Goal: Find specific page/section: Find specific page/section

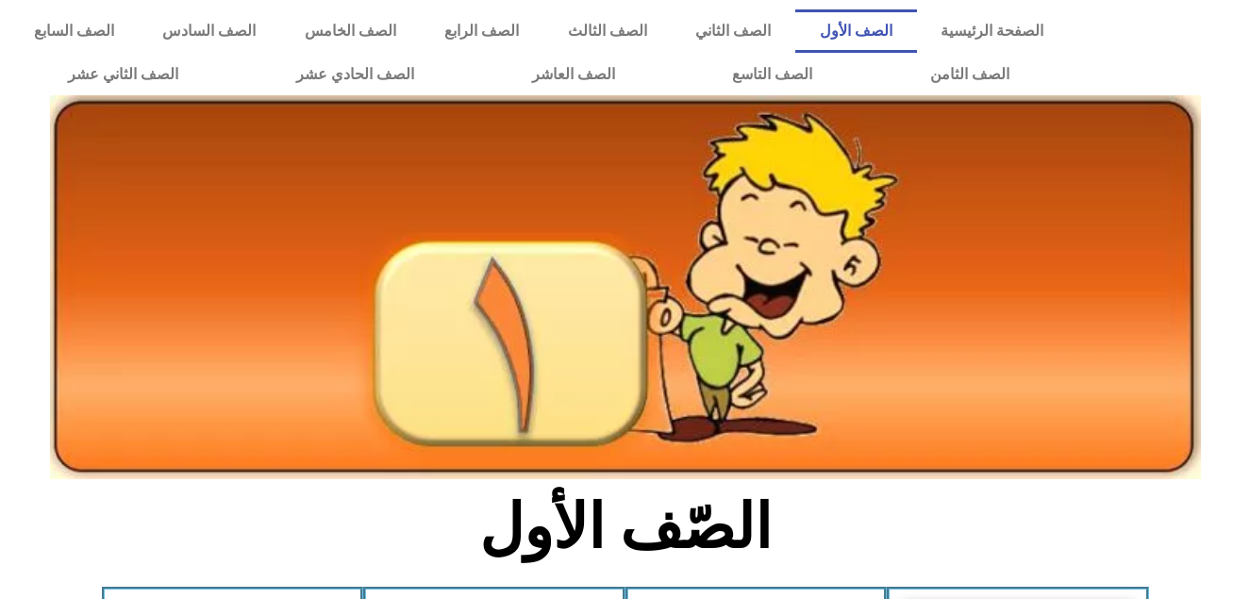
click at [992, 543] on section "الصّف الأول" at bounding box center [625, 538] width 1250 height 98
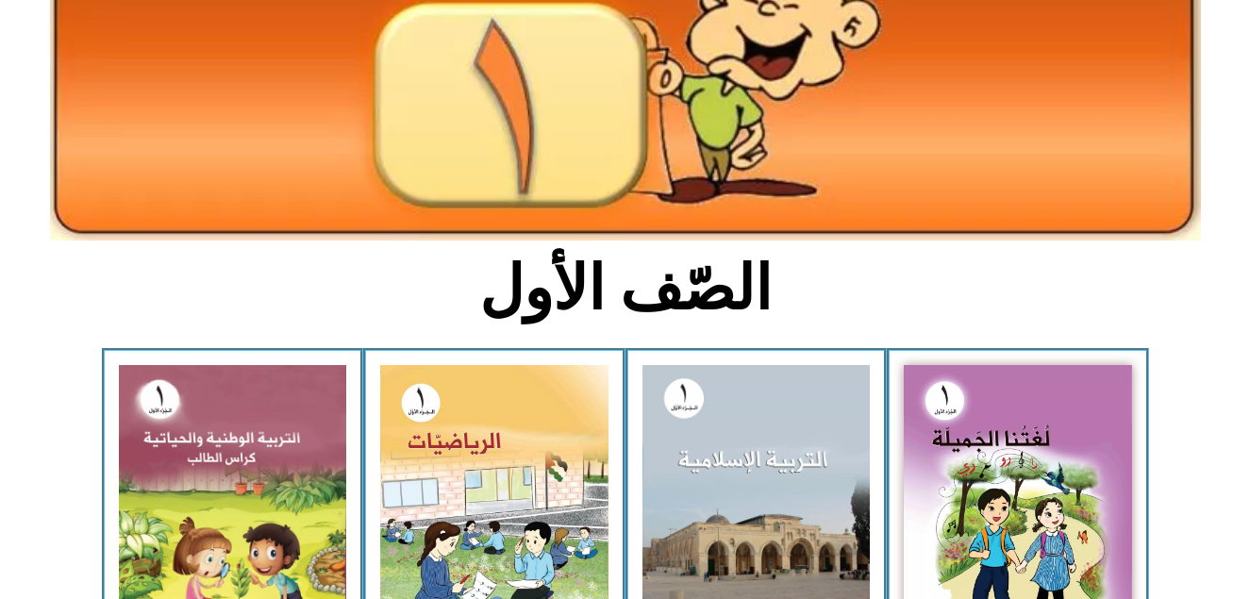
scroll to position [302, 0]
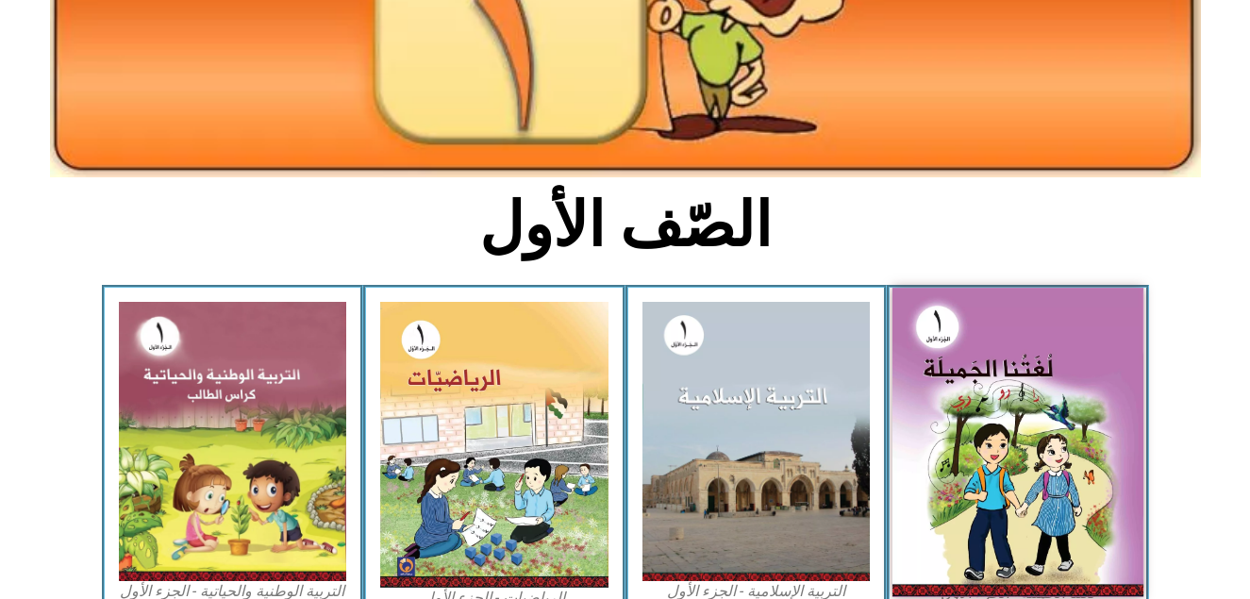
click at [1068, 506] on img at bounding box center [1017, 442] width 251 height 309
click at [996, 472] on img at bounding box center [1017, 442] width 251 height 309
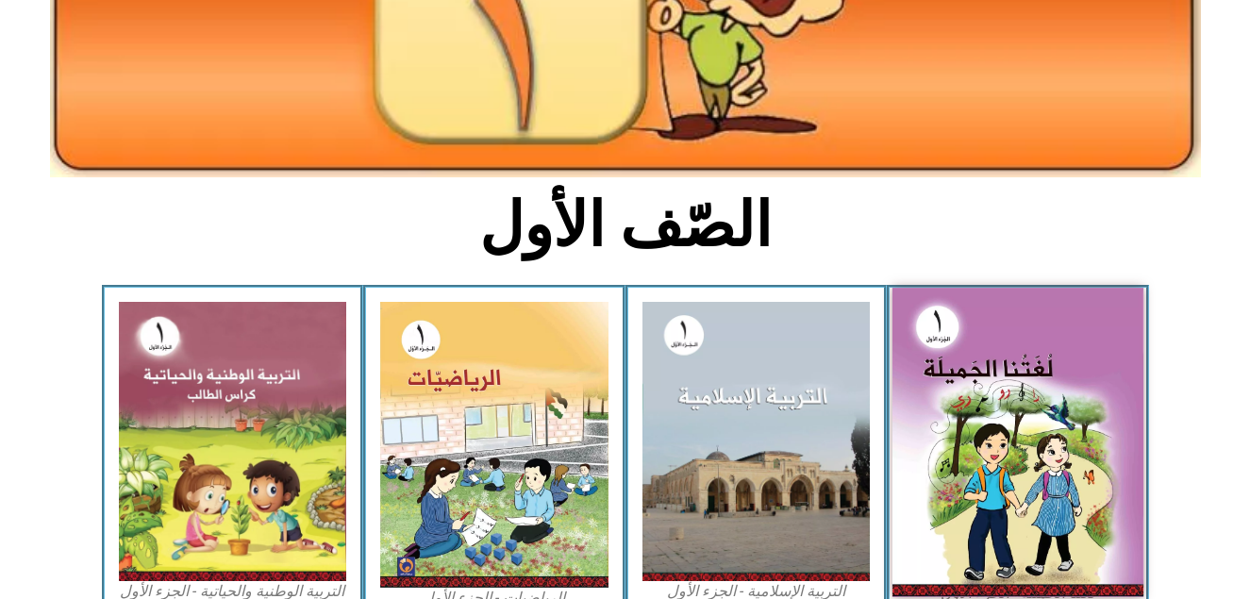
click at [1023, 430] on img at bounding box center [1017, 442] width 251 height 309
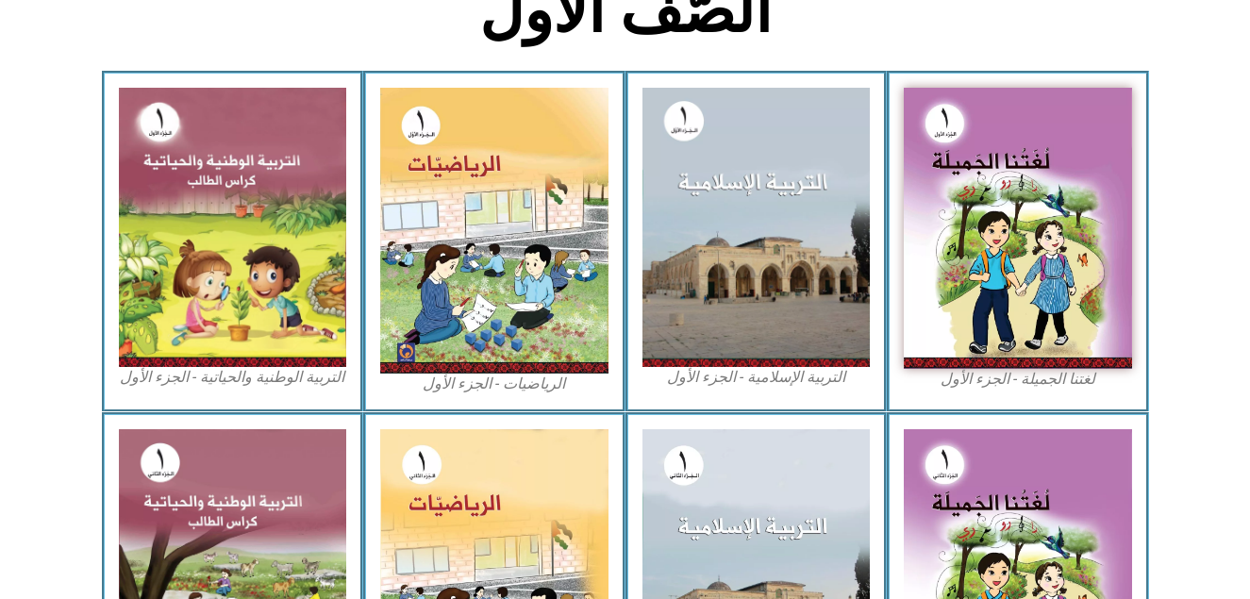
scroll to position [566, 0]
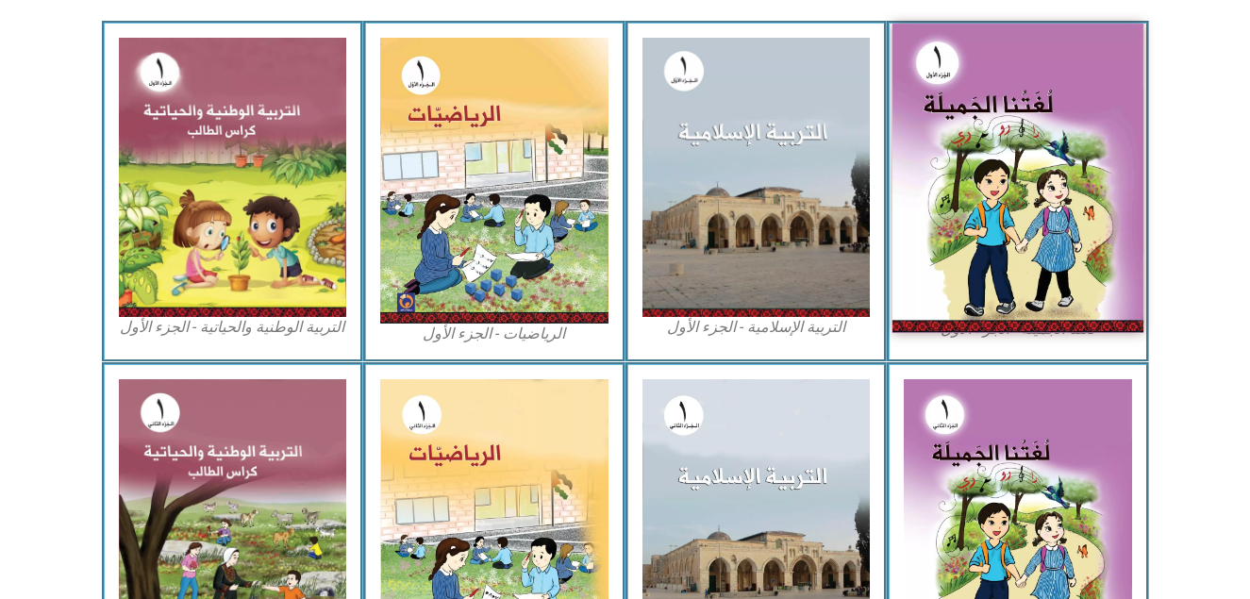
click at [1016, 237] on img at bounding box center [1017, 178] width 251 height 309
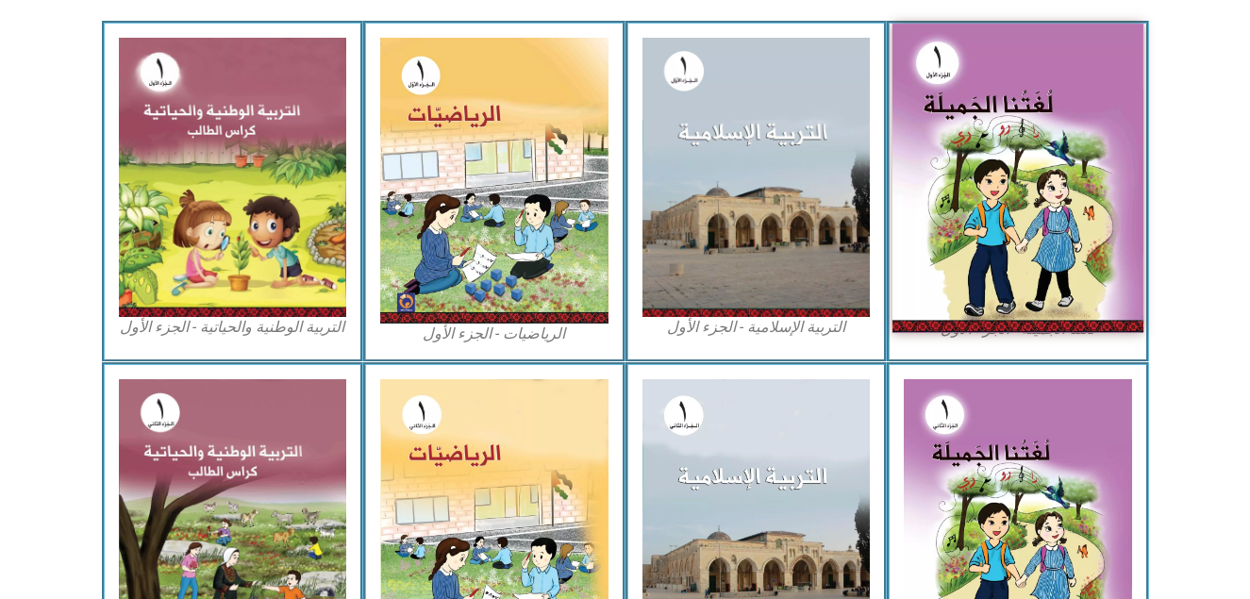
click at [1016, 237] on img at bounding box center [1017, 178] width 251 height 309
click at [1091, 161] on img at bounding box center [1017, 178] width 251 height 309
click at [990, 253] on img at bounding box center [1017, 178] width 251 height 309
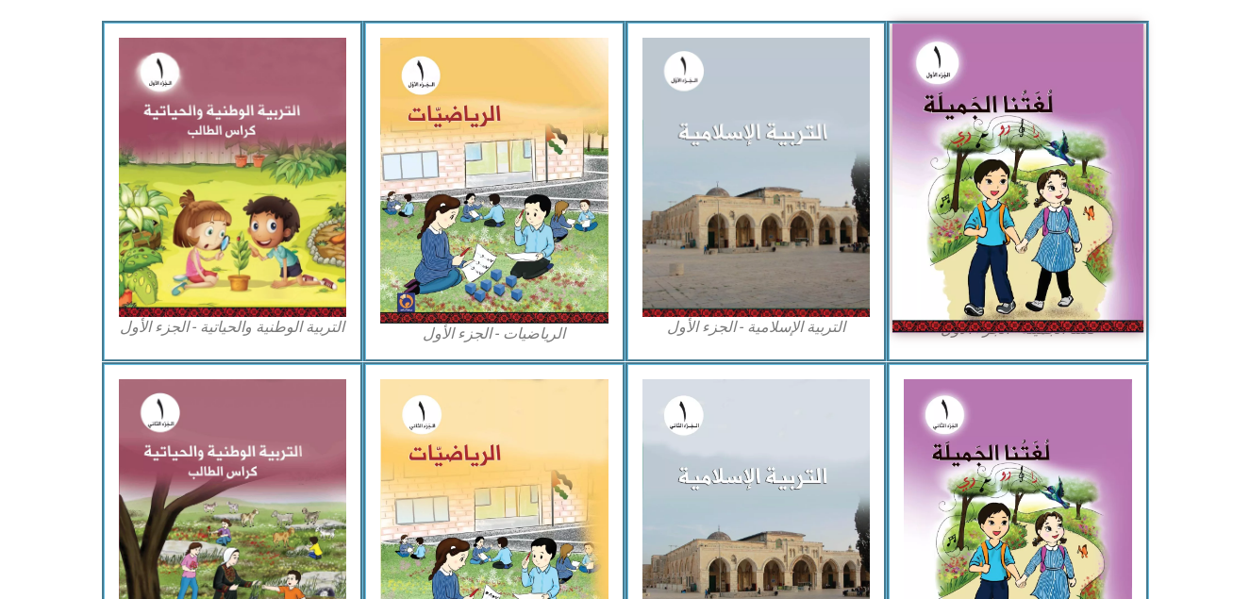
click at [990, 253] on img at bounding box center [1017, 178] width 251 height 309
click at [1021, 193] on img at bounding box center [1017, 178] width 251 height 309
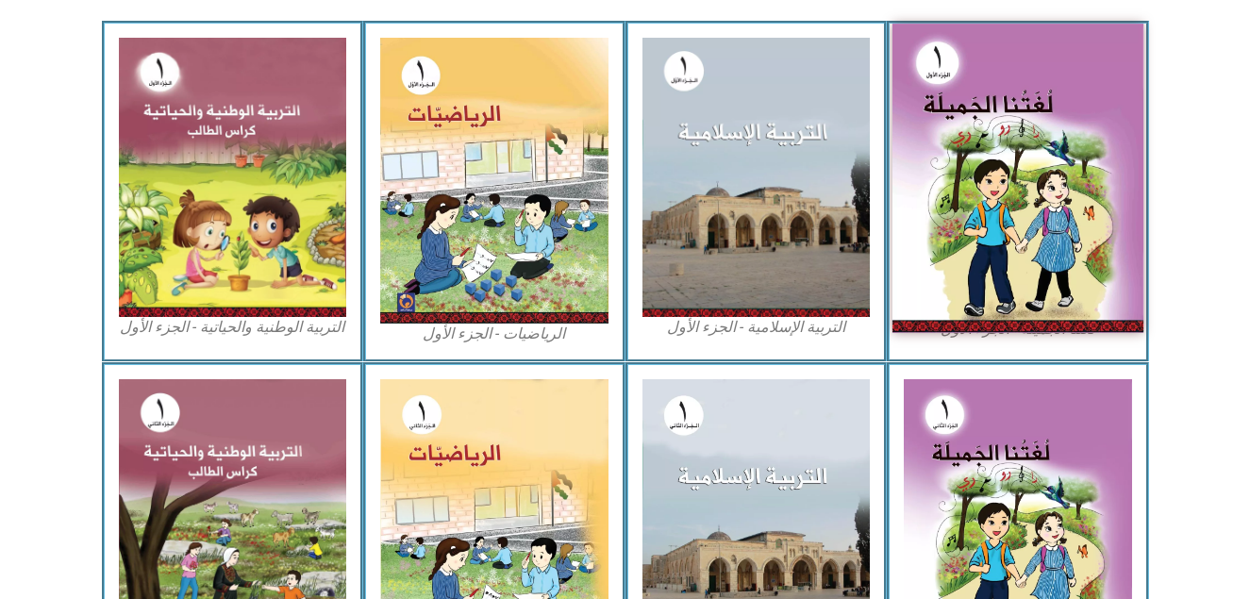
click at [1089, 180] on img at bounding box center [1017, 178] width 251 height 309
click at [982, 228] on img at bounding box center [1017, 178] width 251 height 309
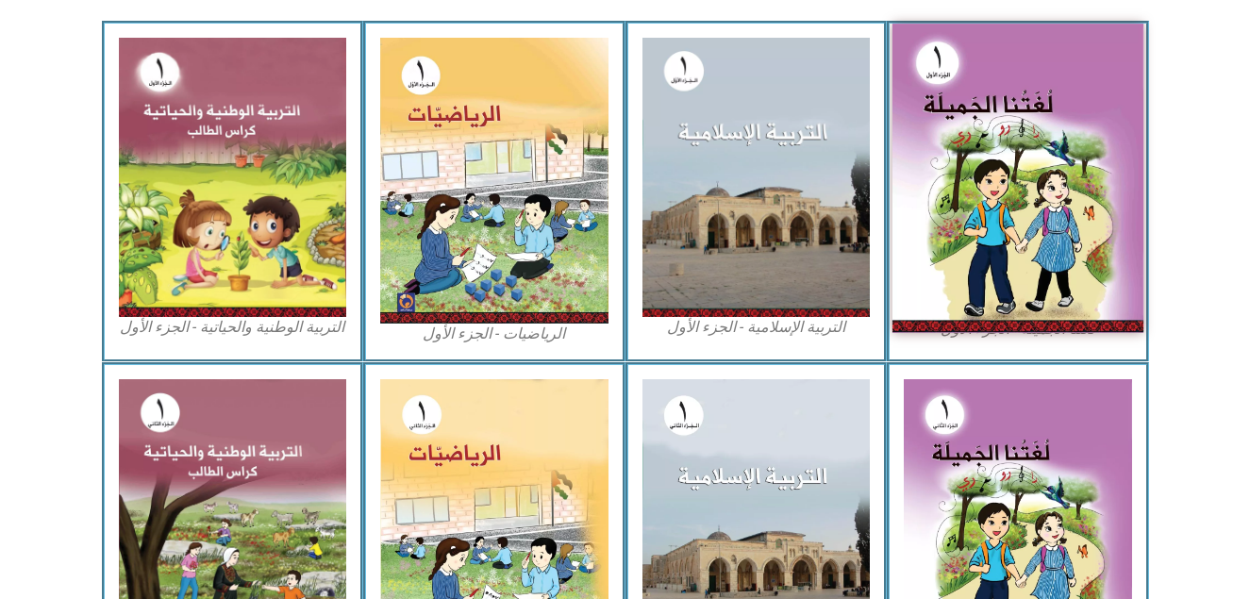
click at [982, 228] on img at bounding box center [1017, 178] width 251 height 309
click at [993, 276] on img at bounding box center [1017, 178] width 251 height 309
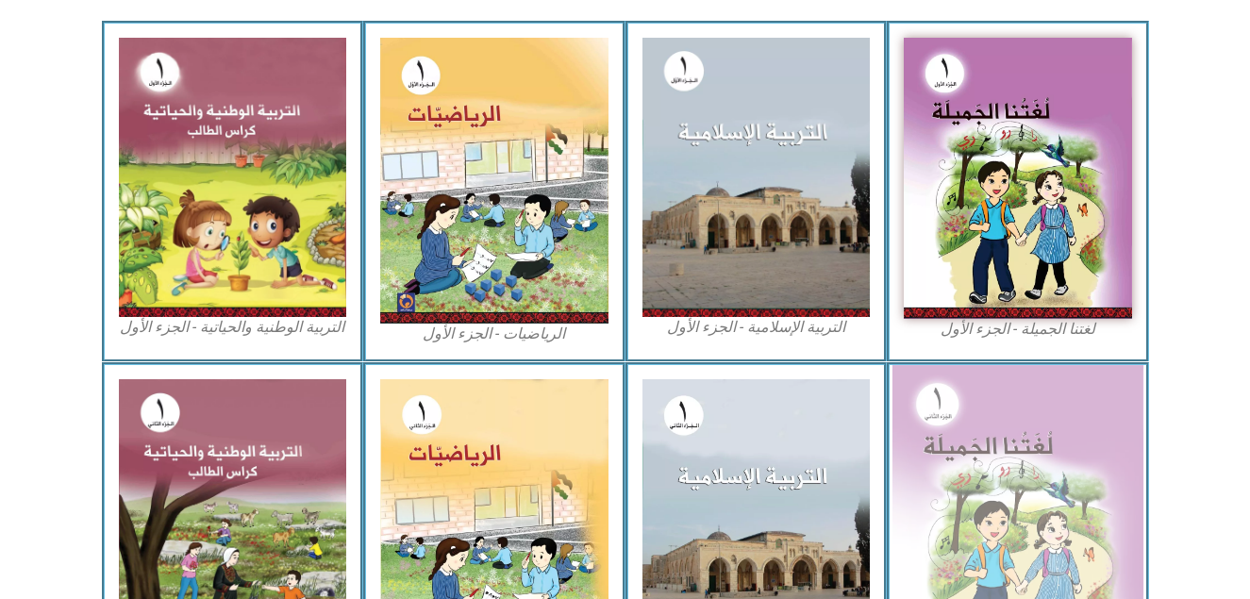
click at [1098, 465] on img at bounding box center [1017, 519] width 251 height 309
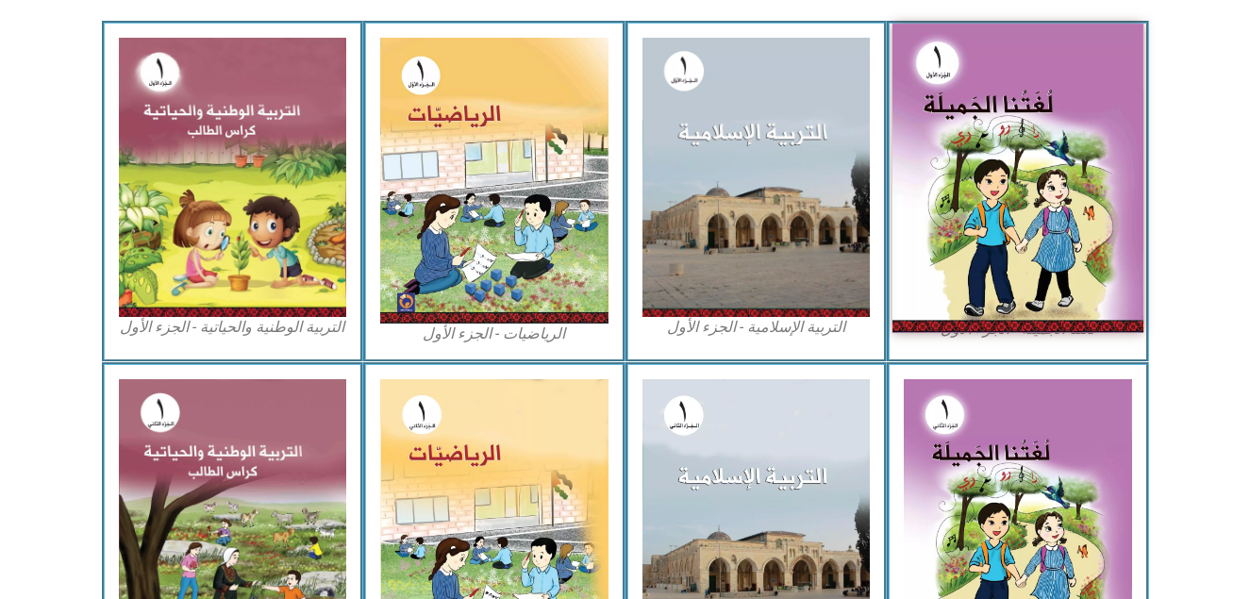
click at [1069, 242] on img at bounding box center [1017, 178] width 251 height 309
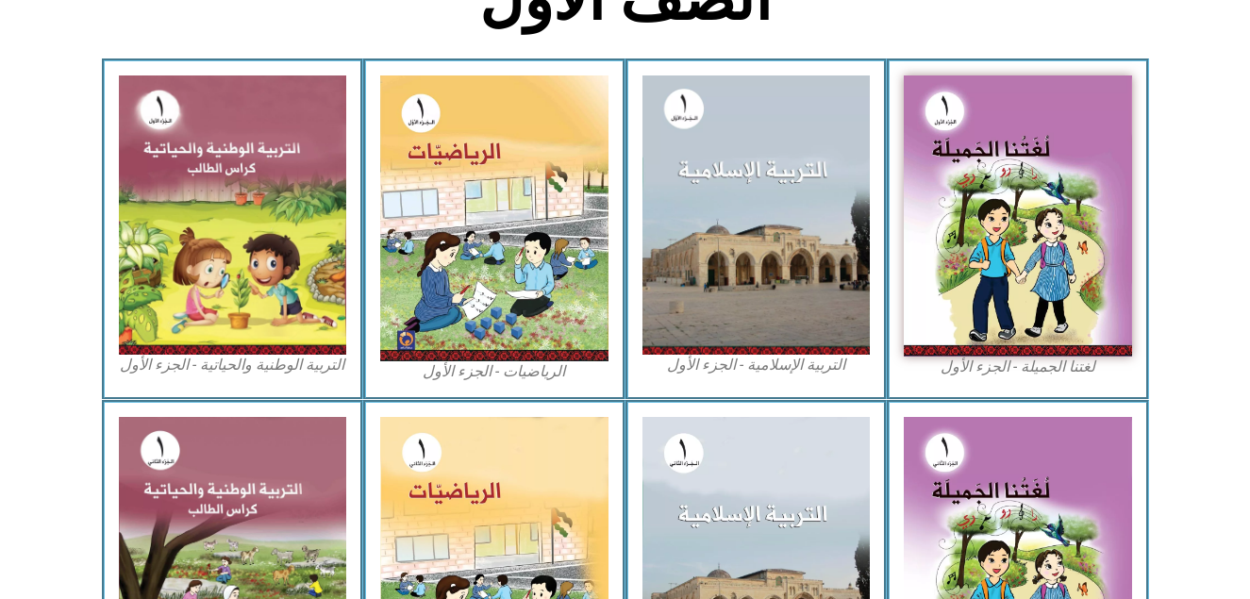
scroll to position [578, 0]
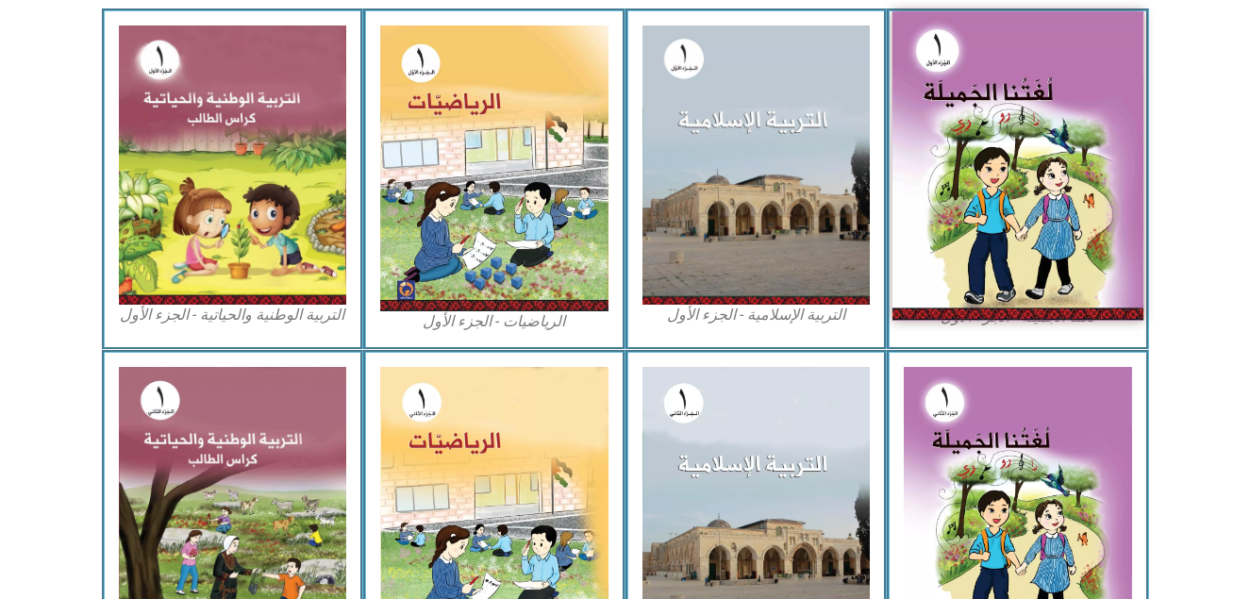
click at [1097, 262] on img at bounding box center [1017, 165] width 251 height 309
click at [992, 81] on img at bounding box center [1017, 165] width 251 height 309
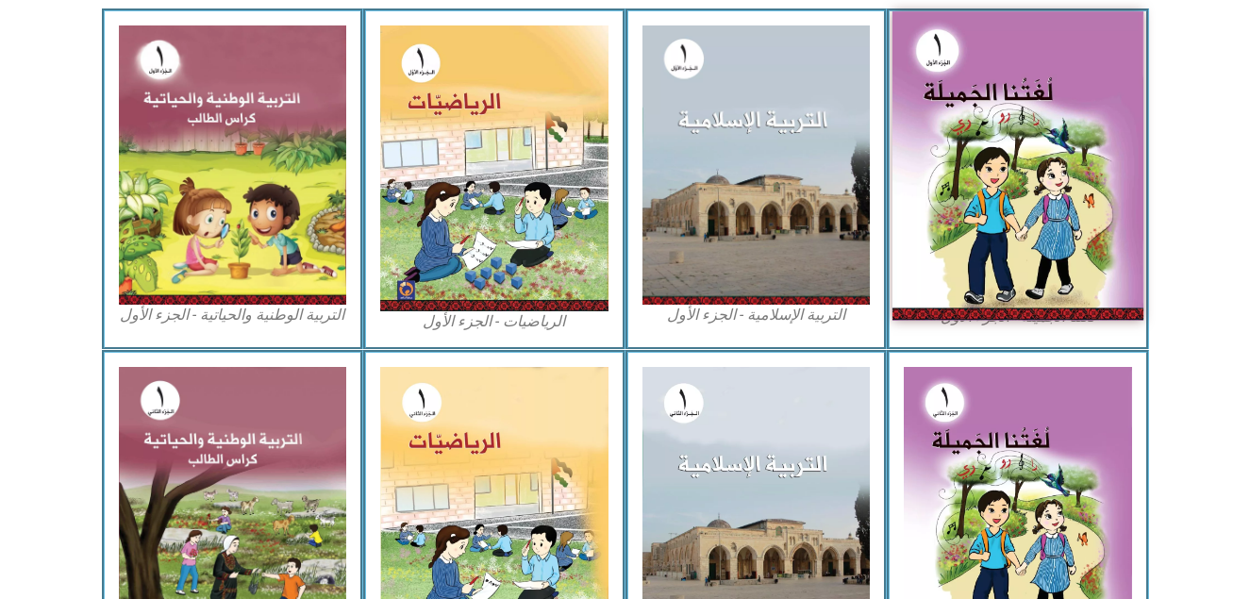
click at [992, 81] on img at bounding box center [1017, 165] width 251 height 309
click at [1052, 205] on img at bounding box center [1017, 165] width 251 height 309
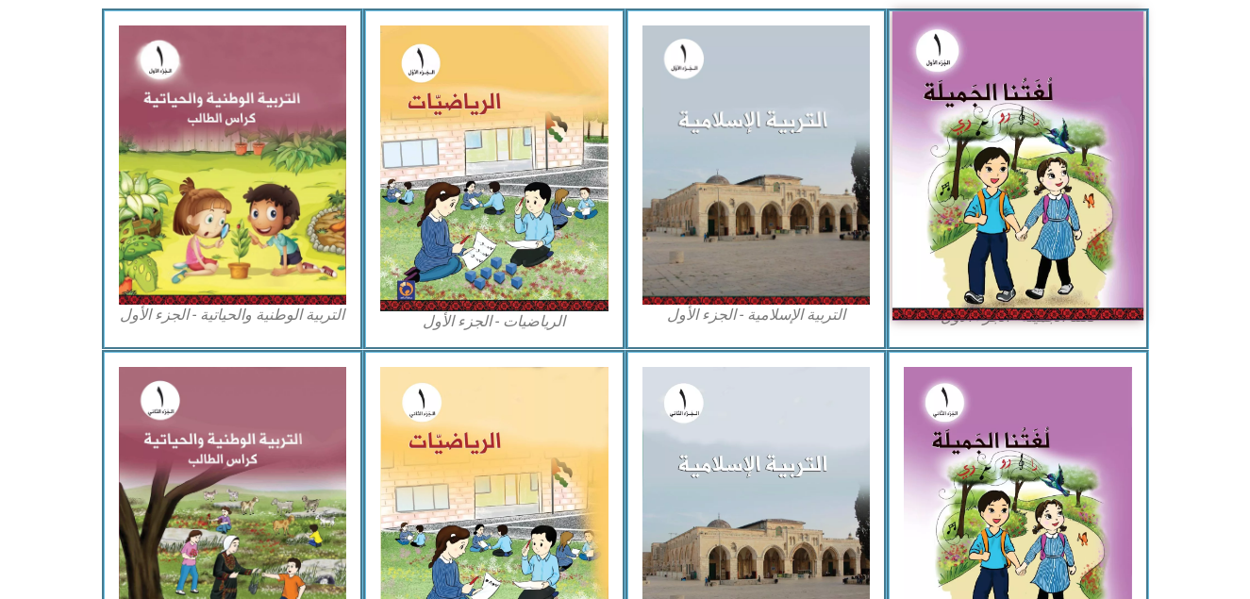
click at [1052, 205] on img at bounding box center [1017, 165] width 251 height 309
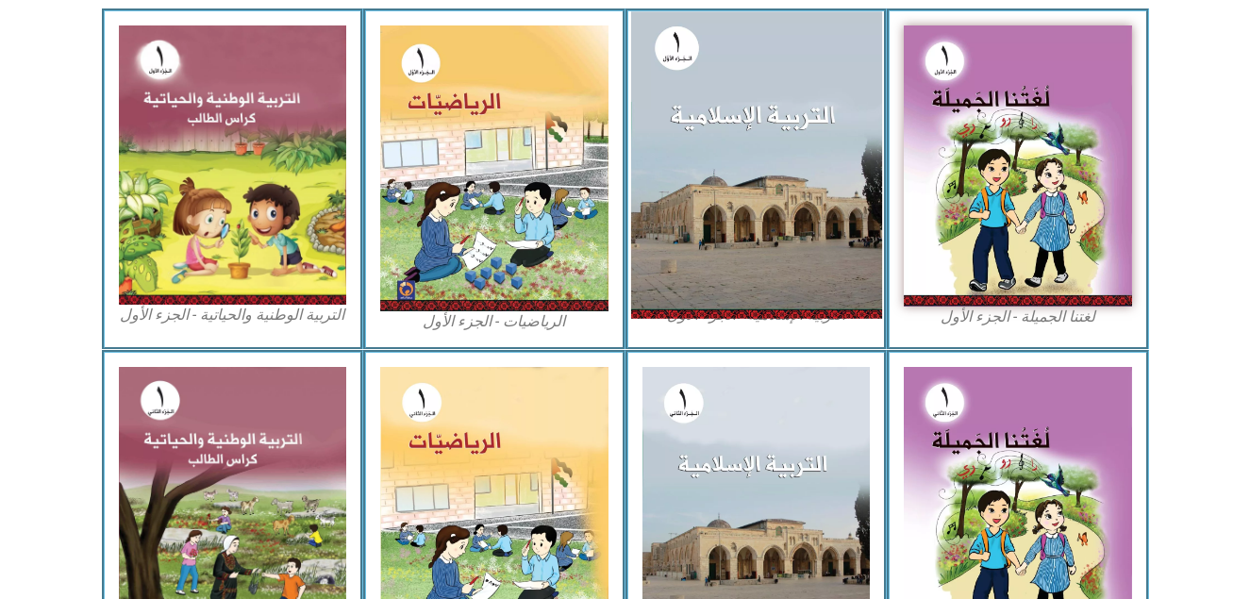
click at [804, 212] on img at bounding box center [755, 164] width 251 height 307
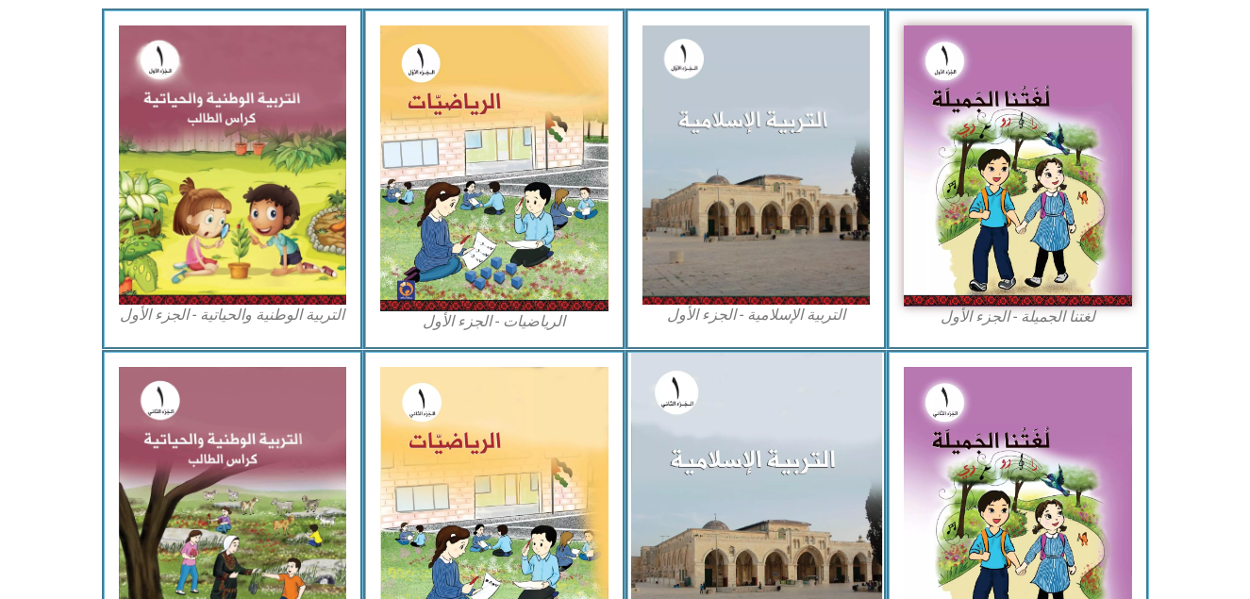
click at [799, 380] on img at bounding box center [755, 509] width 251 height 313
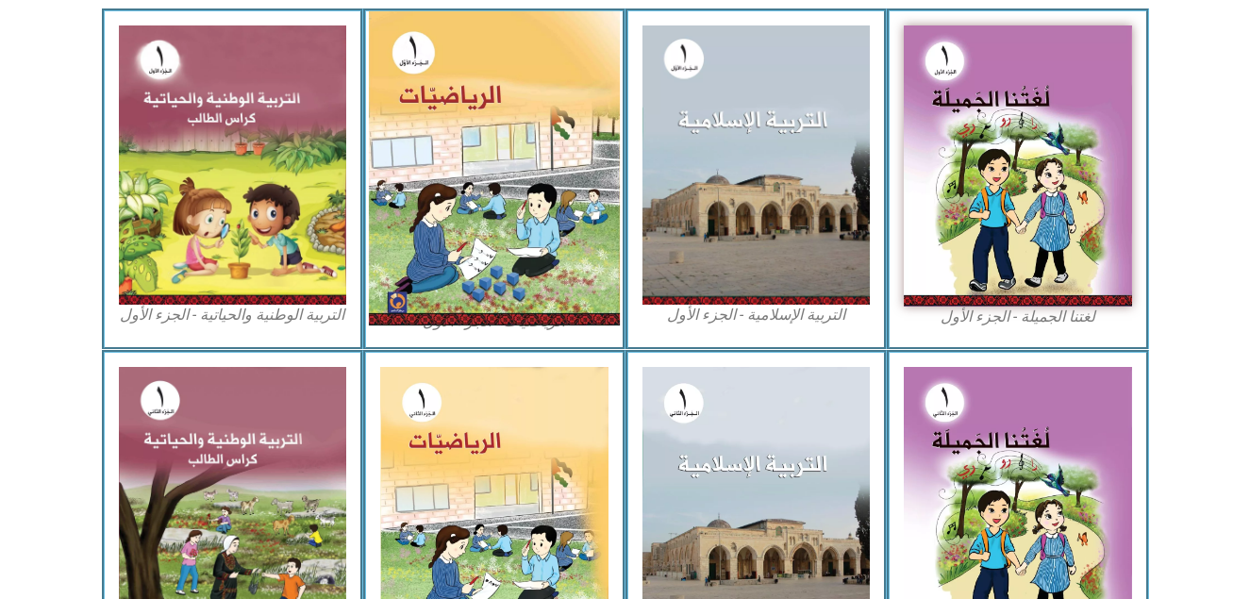
click at [587, 79] on img at bounding box center [494, 168] width 251 height 314
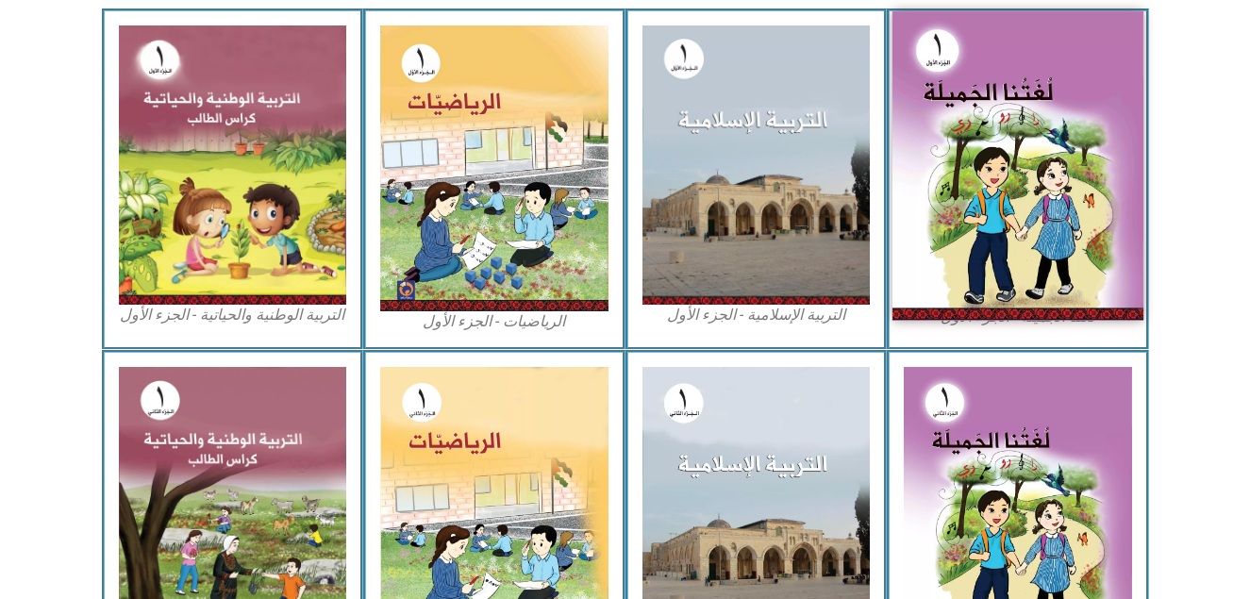
click at [970, 209] on img at bounding box center [1017, 165] width 251 height 309
click at [1067, 232] on img at bounding box center [1017, 165] width 251 height 309
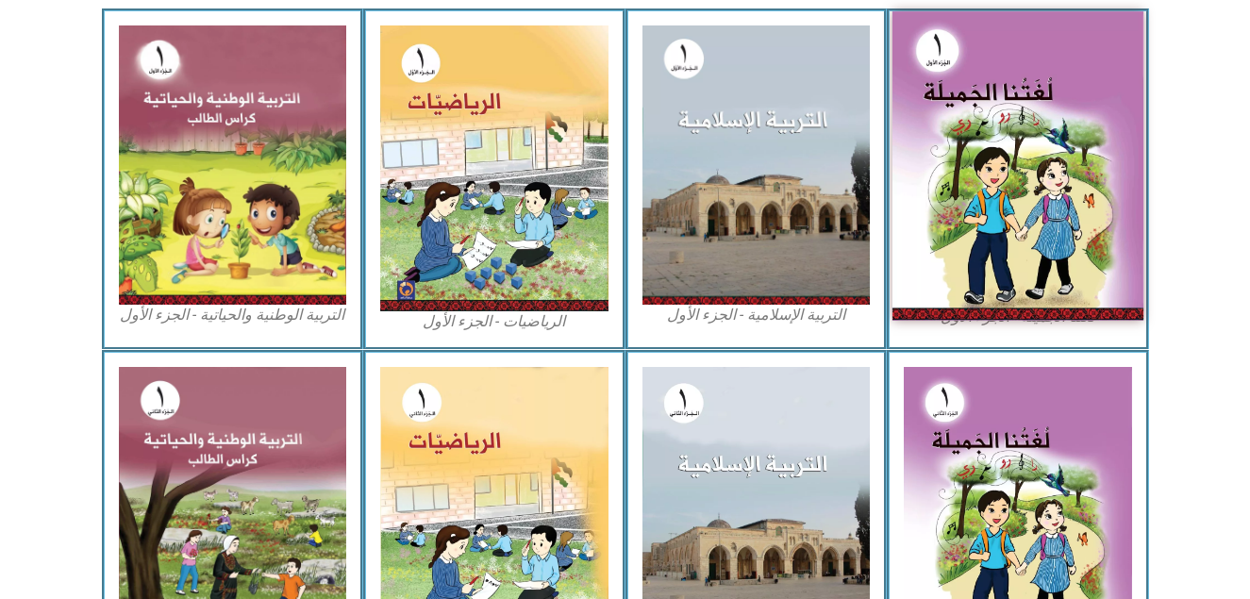
click at [1067, 232] on img at bounding box center [1017, 165] width 251 height 309
click at [970, 70] on img at bounding box center [1017, 165] width 251 height 309
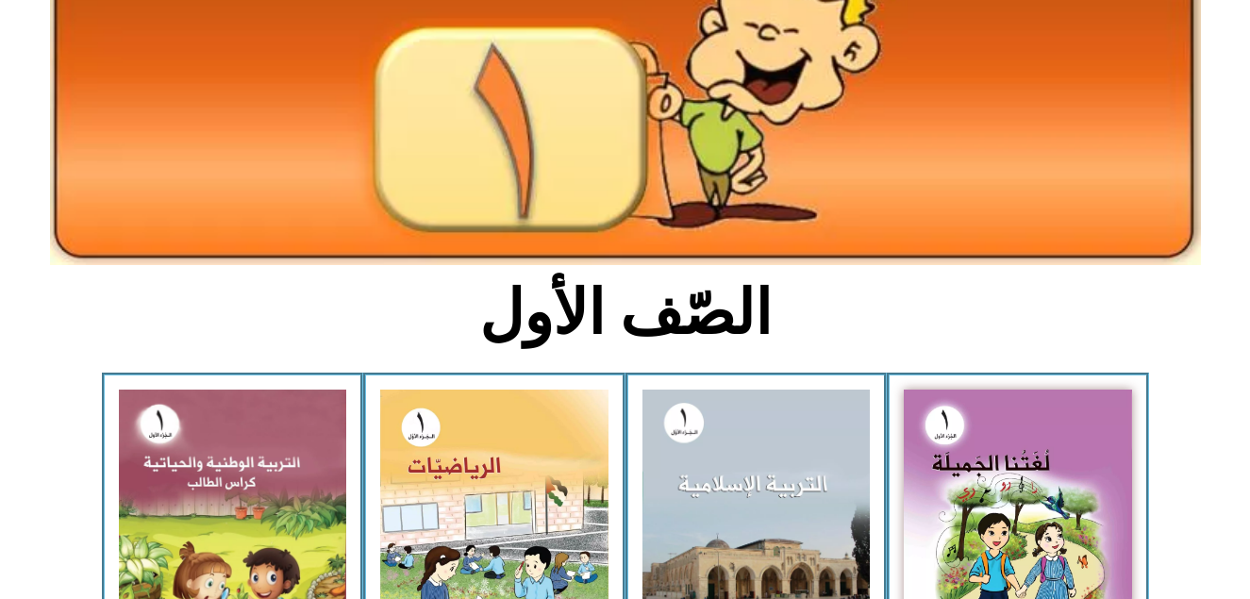
scroll to position [314, 0]
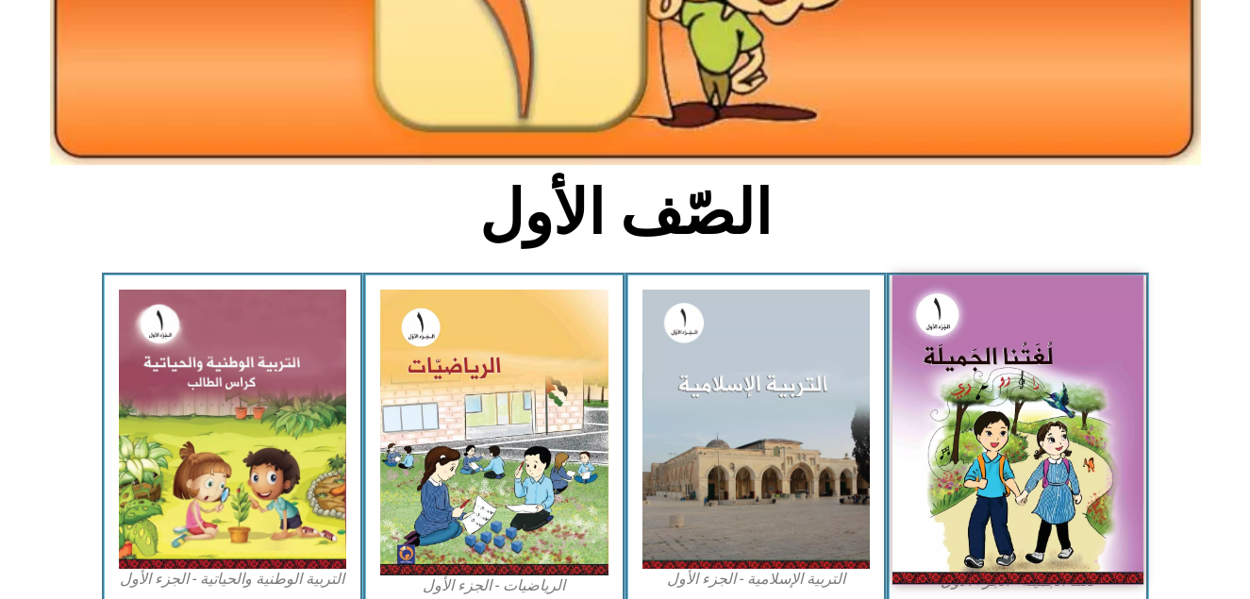
click at [1010, 489] on img at bounding box center [1017, 429] width 251 height 309
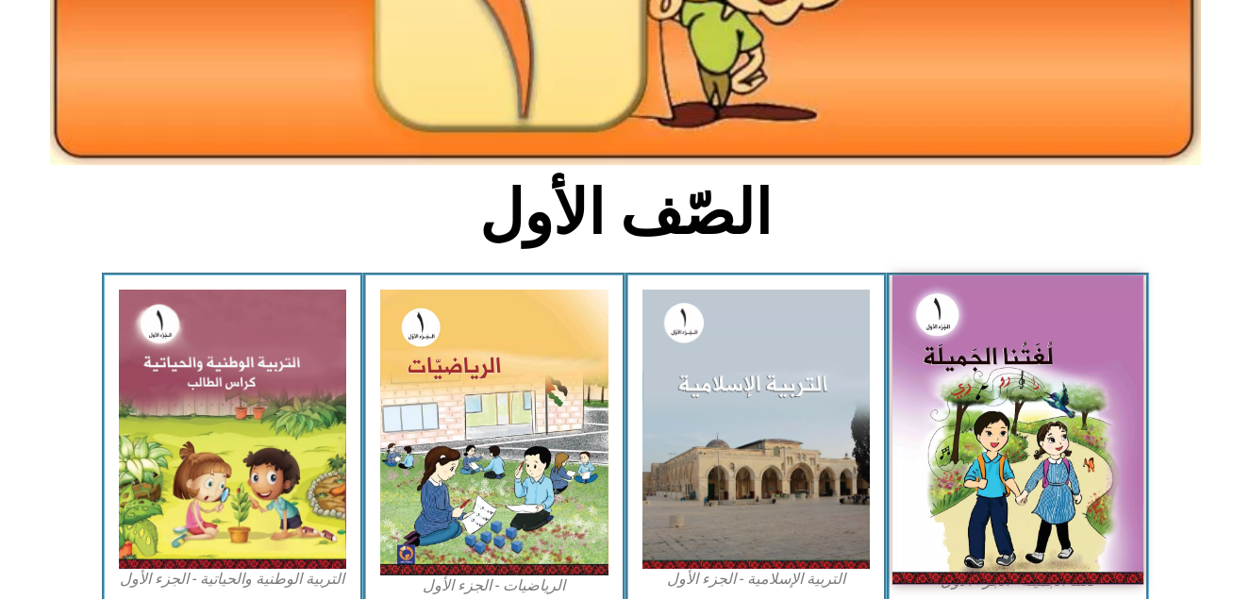
click at [1057, 424] on img at bounding box center [1017, 429] width 251 height 309
